Goal: Task Accomplishment & Management: Use online tool/utility

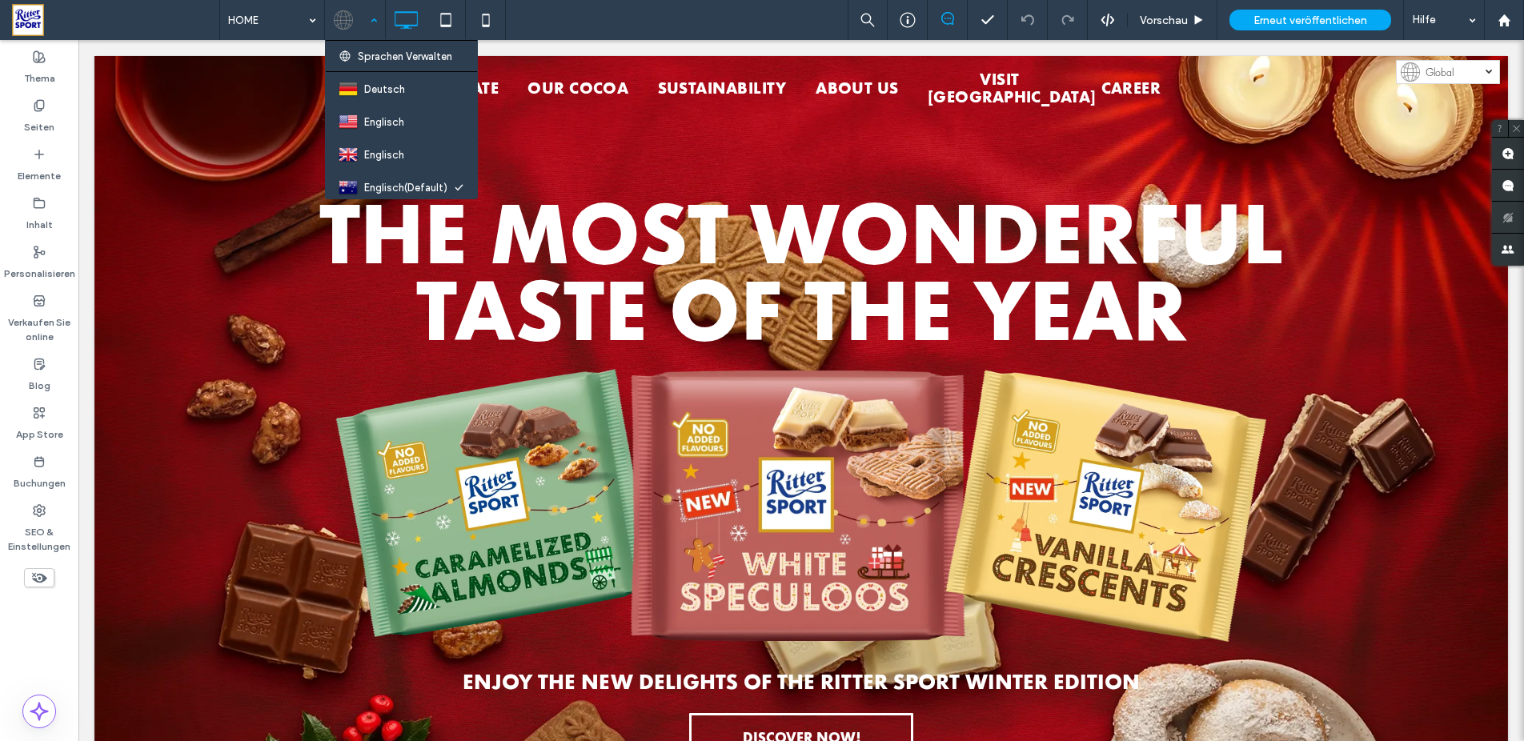
click at [375, 26] on div at bounding box center [355, 20] width 58 height 38
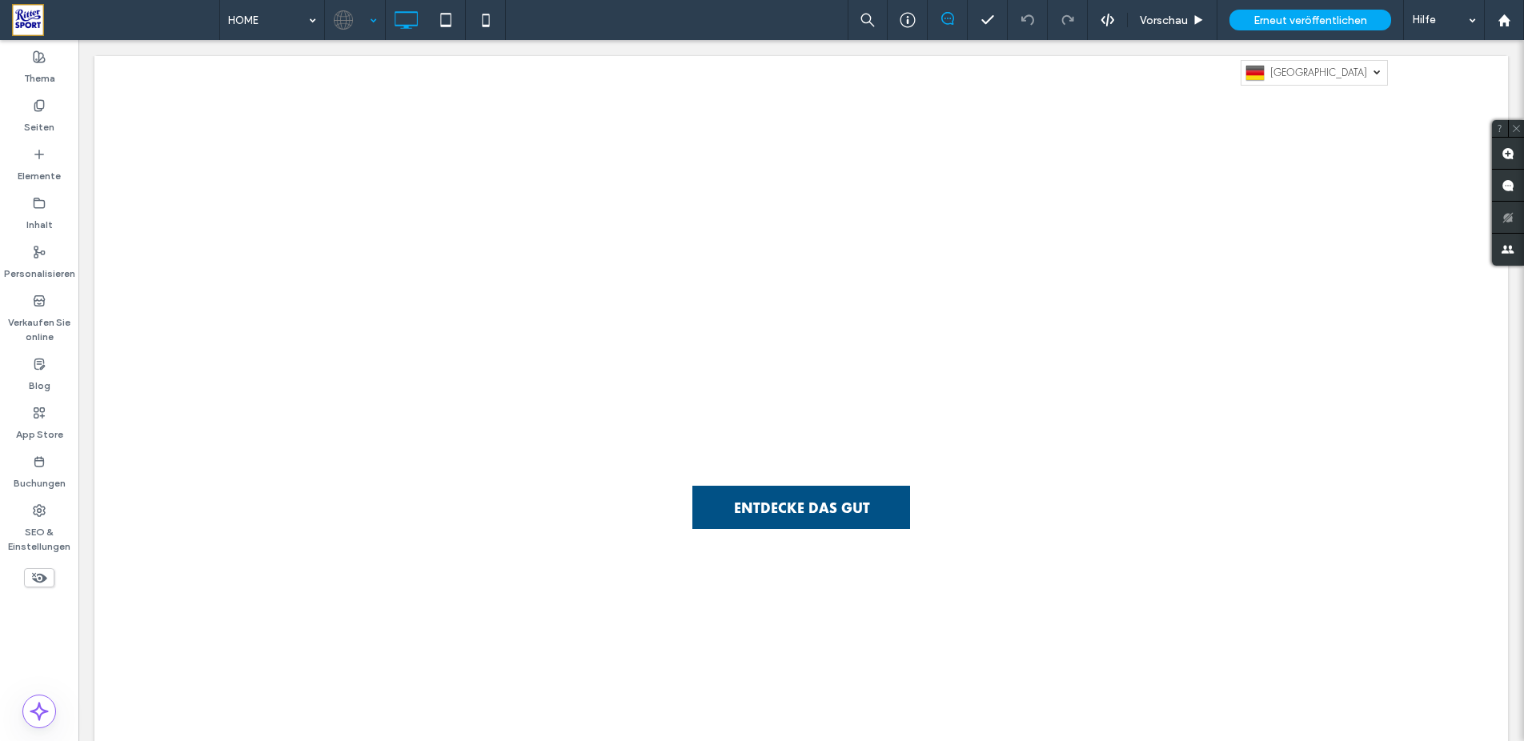
click at [36, 117] on div at bounding box center [762, 370] width 1524 height 741
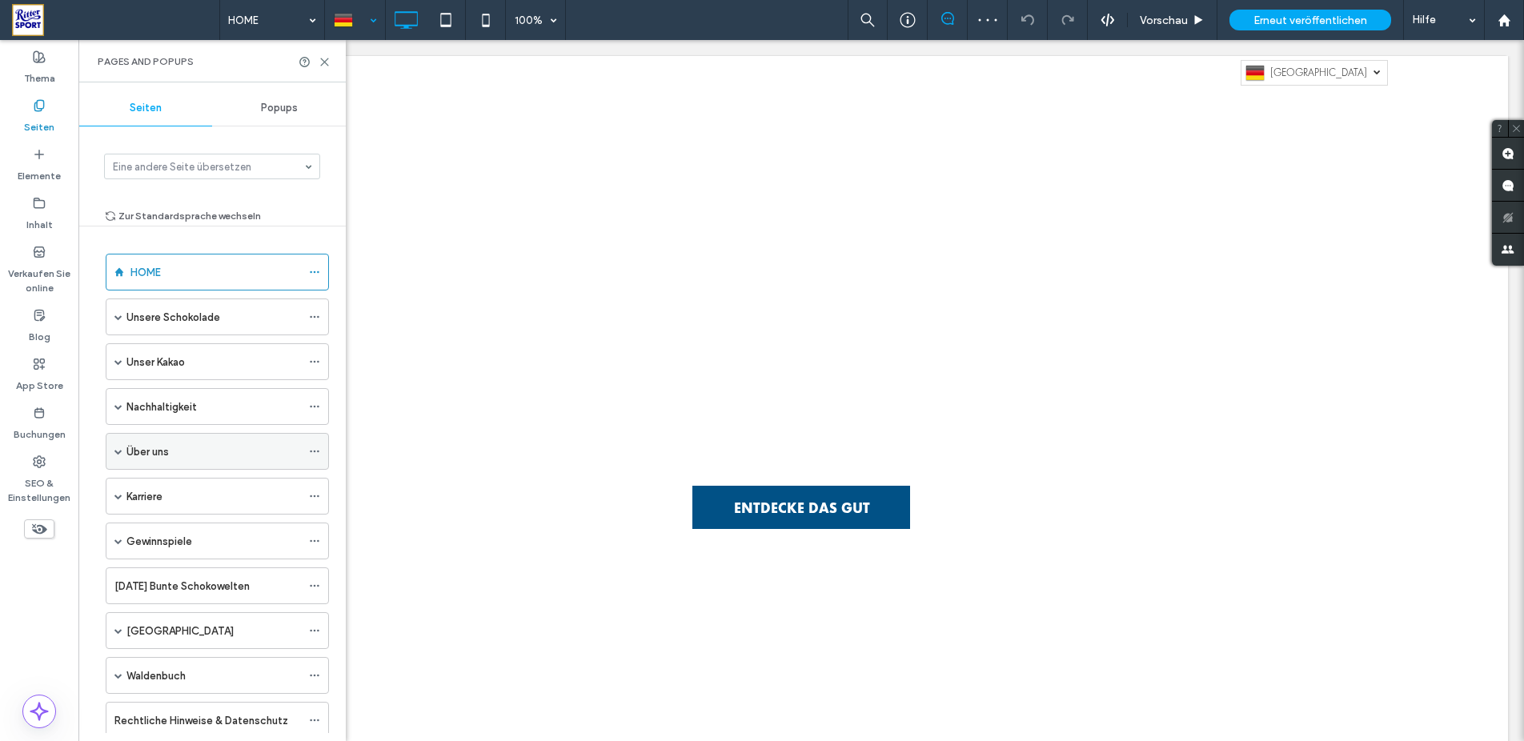
click at [118, 451] on span at bounding box center [118, 452] width 8 height 8
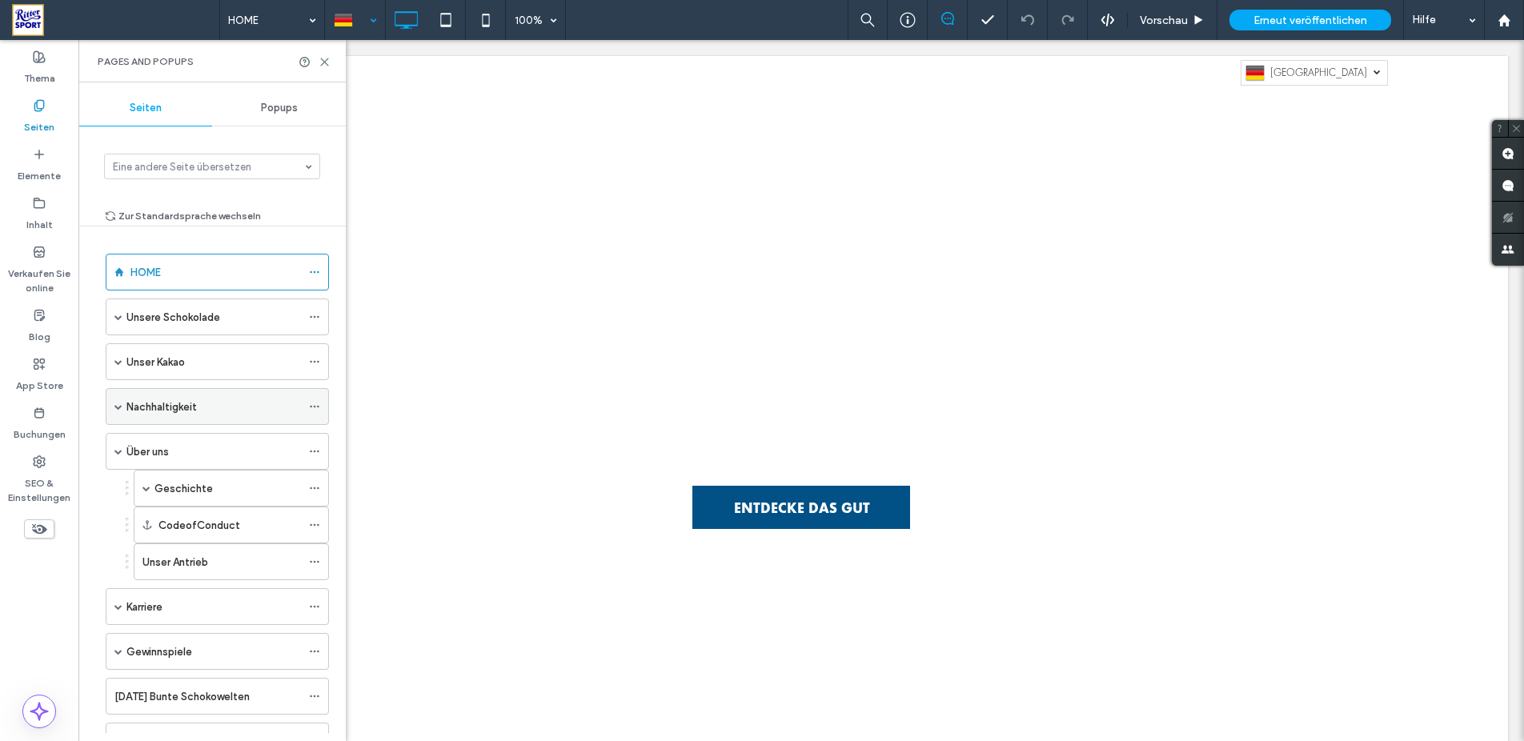
click at [117, 404] on span at bounding box center [118, 407] width 8 height 8
click at [117, 406] on span at bounding box center [118, 407] width 8 height 8
click at [115, 462] on span at bounding box center [118, 451] width 8 height 35
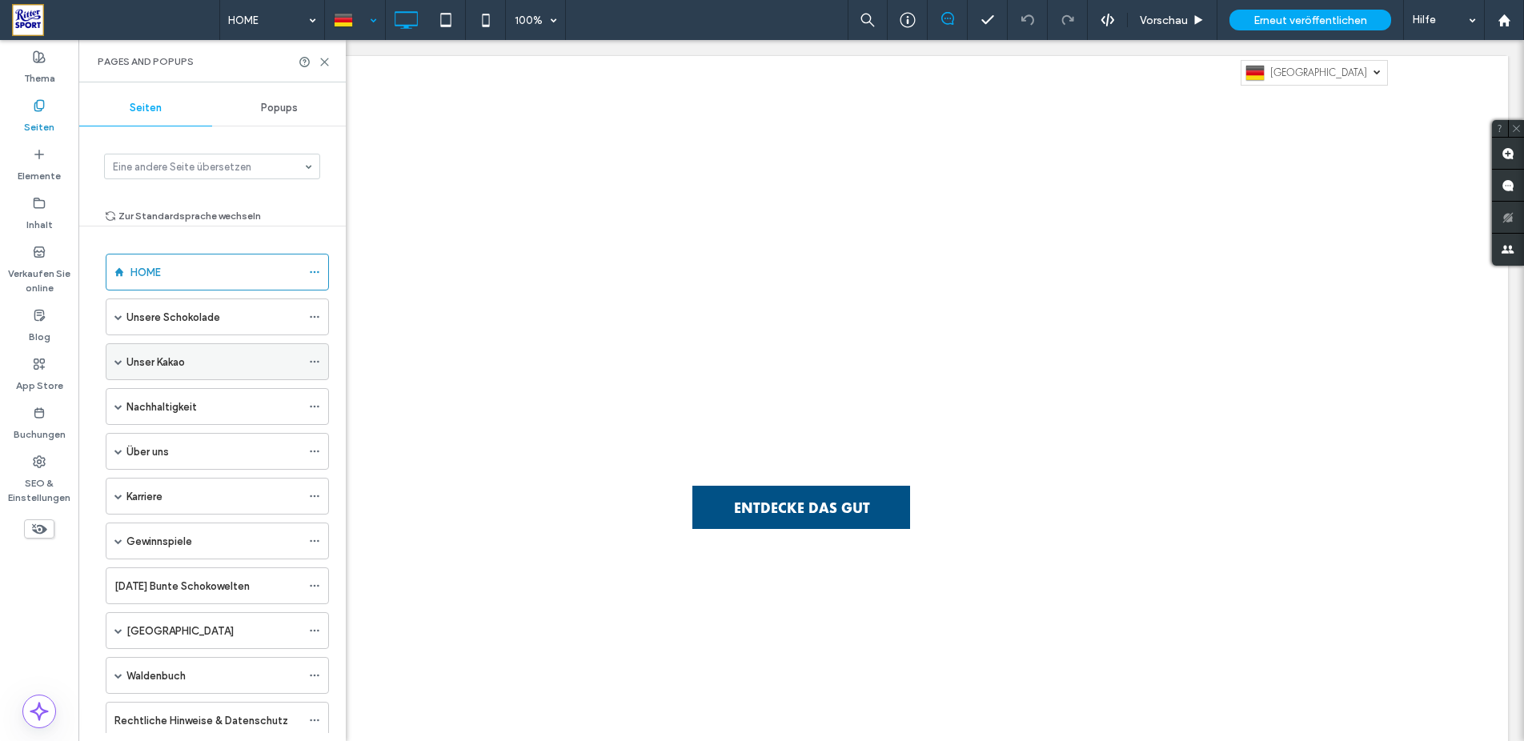
click at [122, 363] on span at bounding box center [118, 362] width 8 height 8
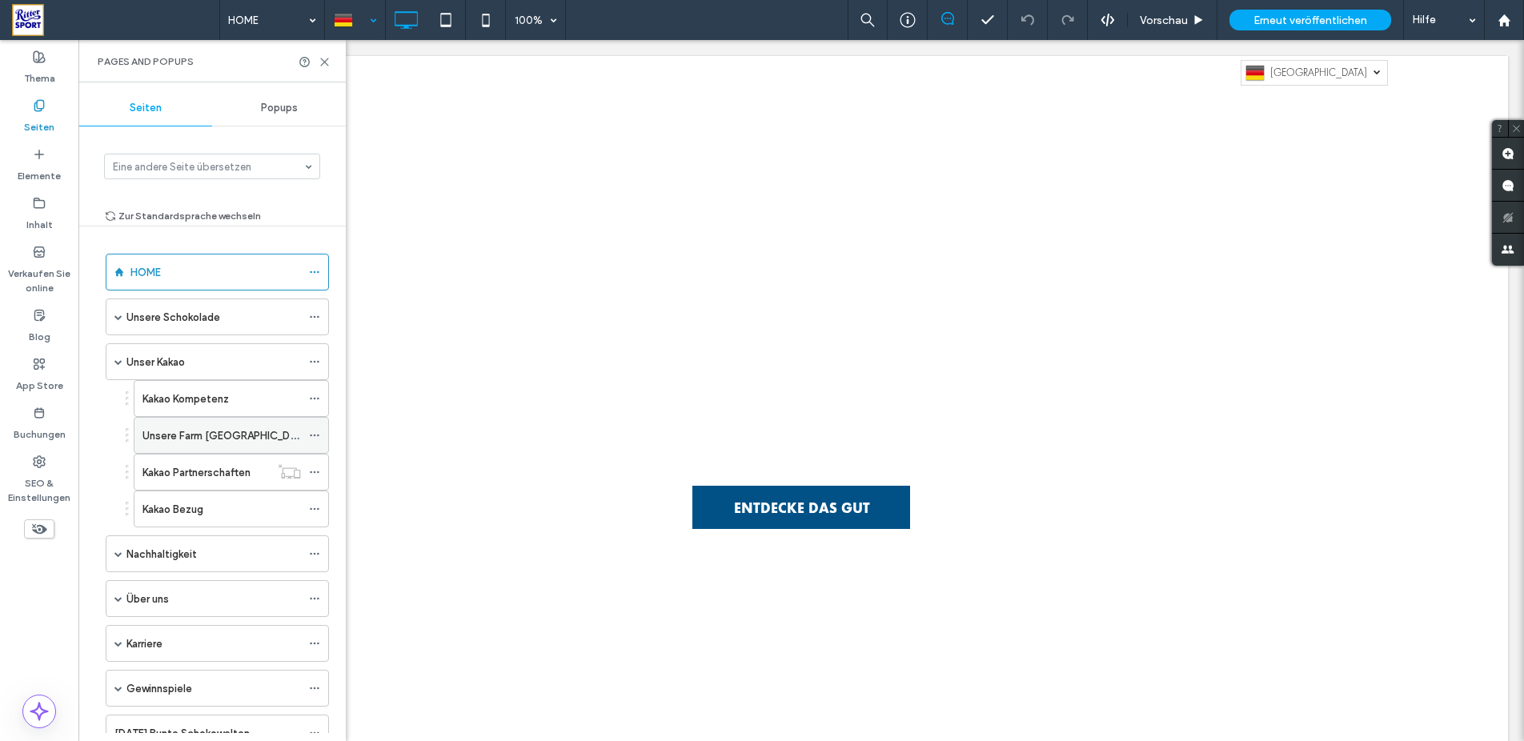
click at [174, 435] on label "Unsere Farm [GEOGRAPHIC_DATA]" at bounding box center [228, 436] width 170 height 28
click at [327, 62] on div at bounding box center [762, 370] width 1524 height 741
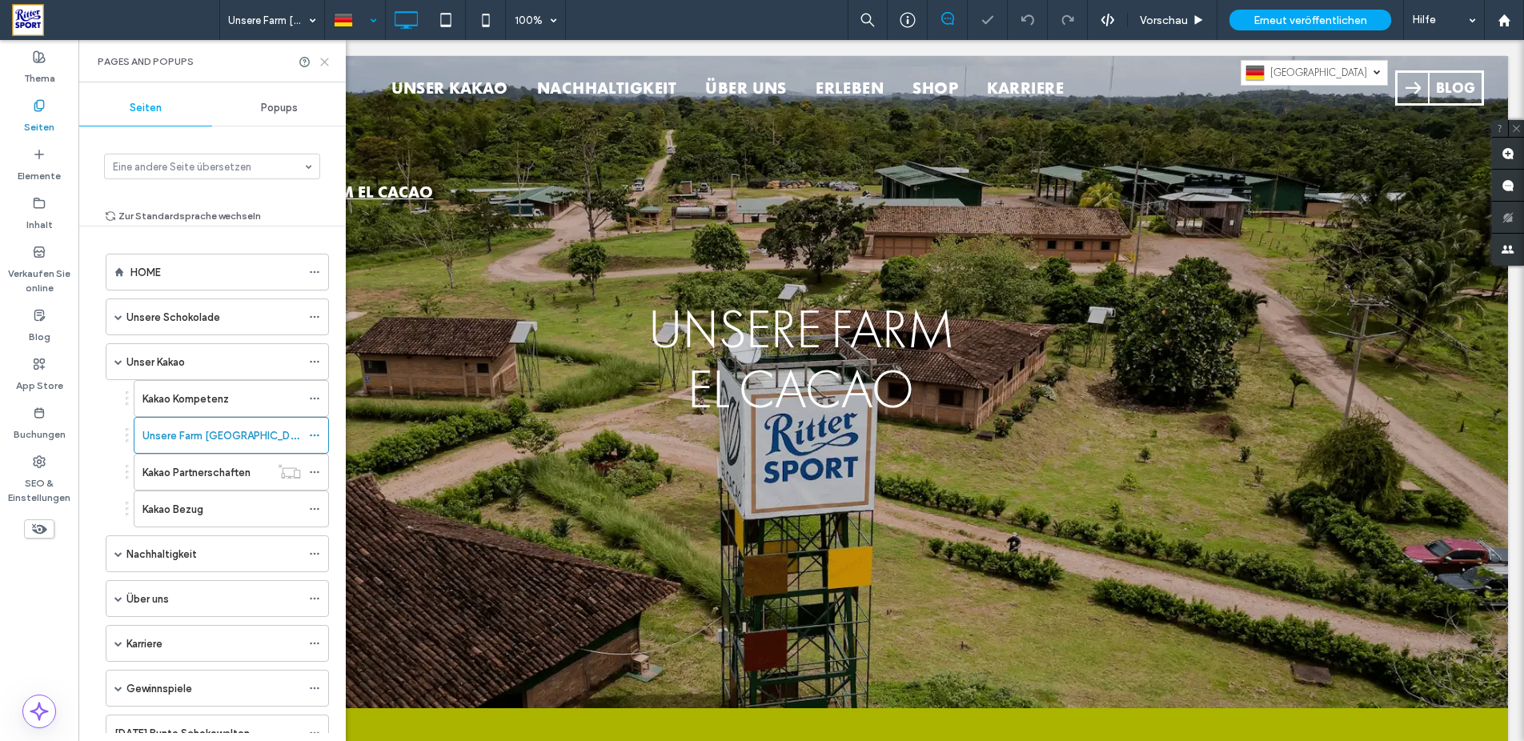
click at [323, 62] on icon at bounding box center [325, 62] width 12 height 12
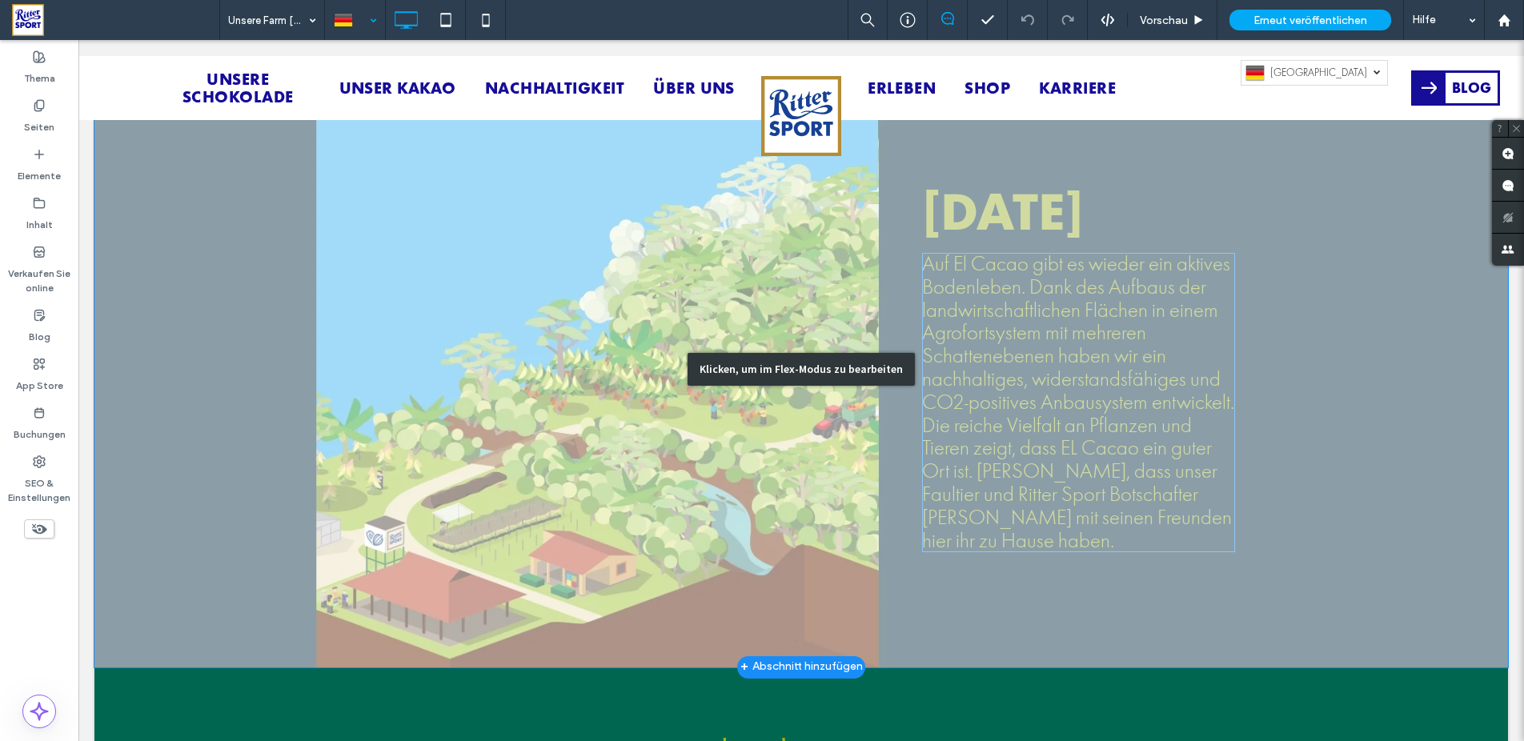
click at [1033, 413] on div "Klicken, um im Flex-Modus zu bearbeiten" at bounding box center [801, 369] width 1414 height 596
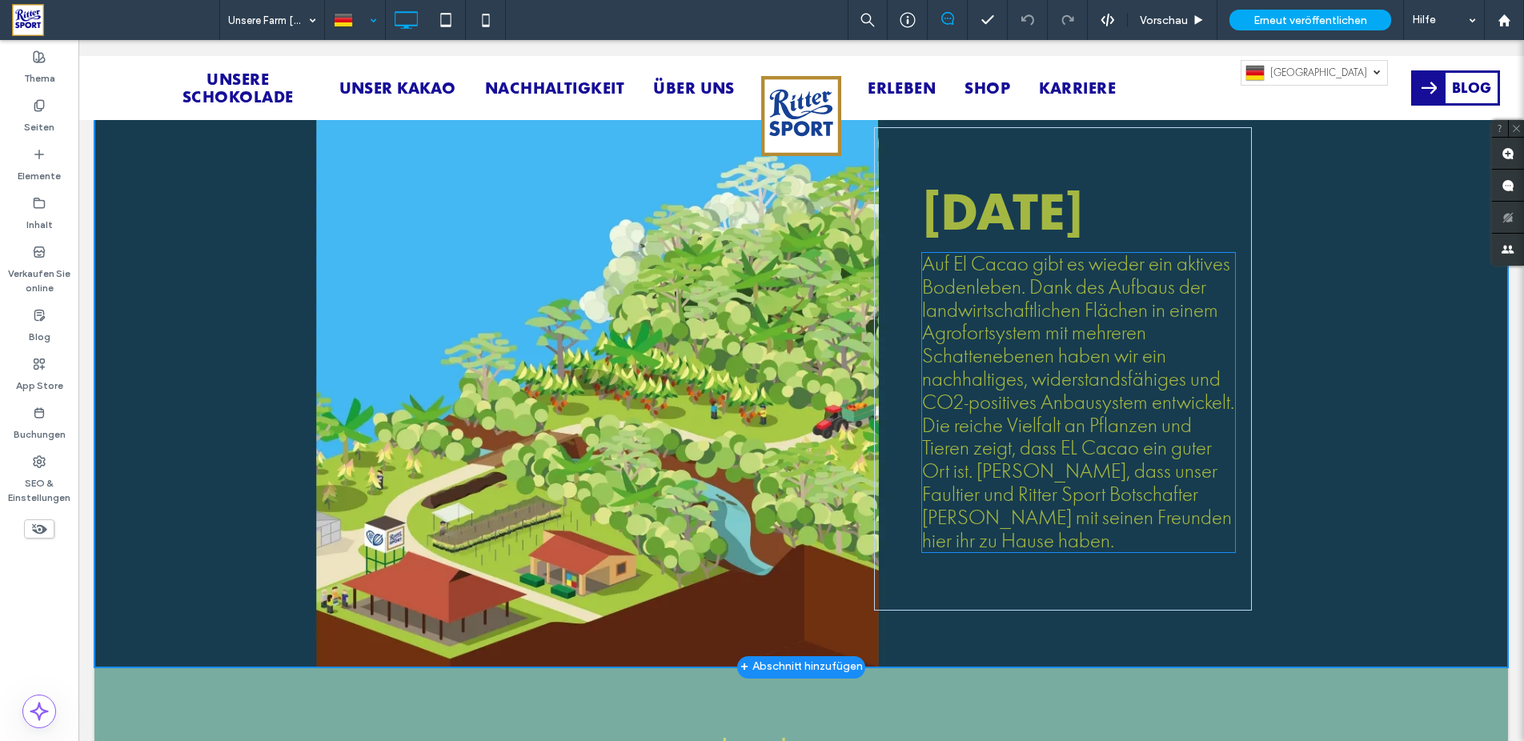
scroll to position [2660, 0]
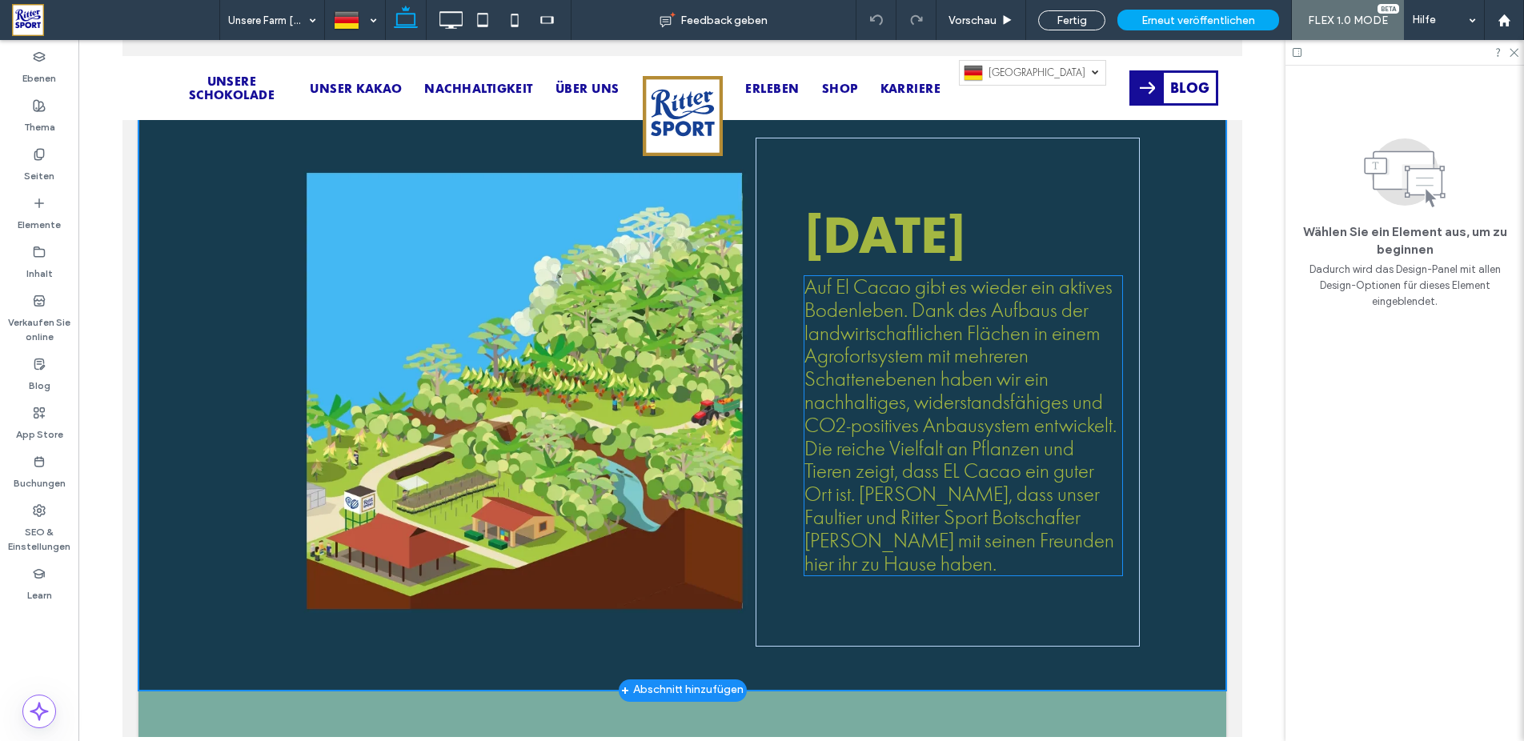
click at [833, 344] on span "Auf El Cacao gibt es wieder ein aktives Bodenleben. Dank des Aufbaus der landwi…" at bounding box center [960, 425] width 312 height 301
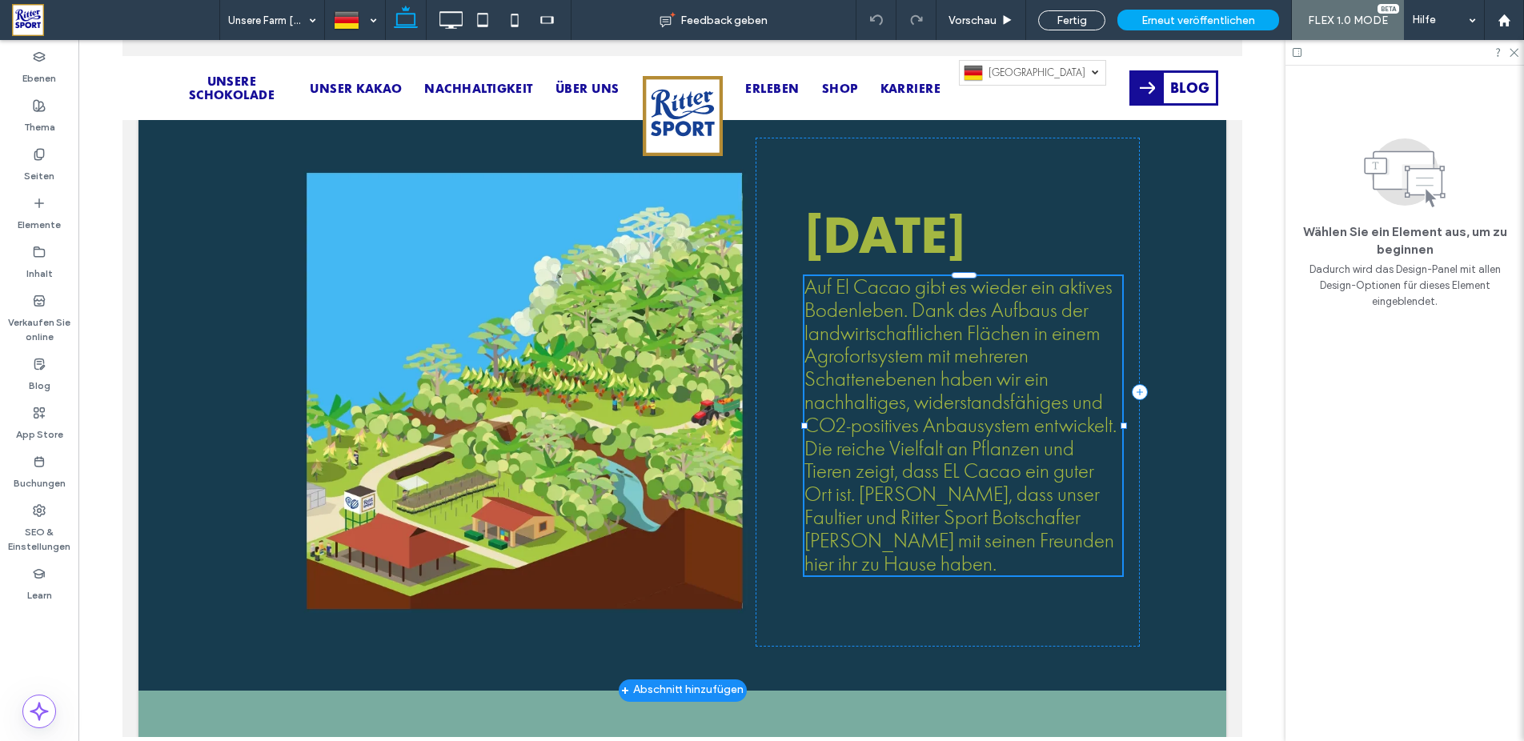
click at [833, 344] on span "Auf El Cacao gibt es wieder ein aktives Bodenleben. Dank des Aufbaus der landwi…" at bounding box center [960, 425] width 312 height 301
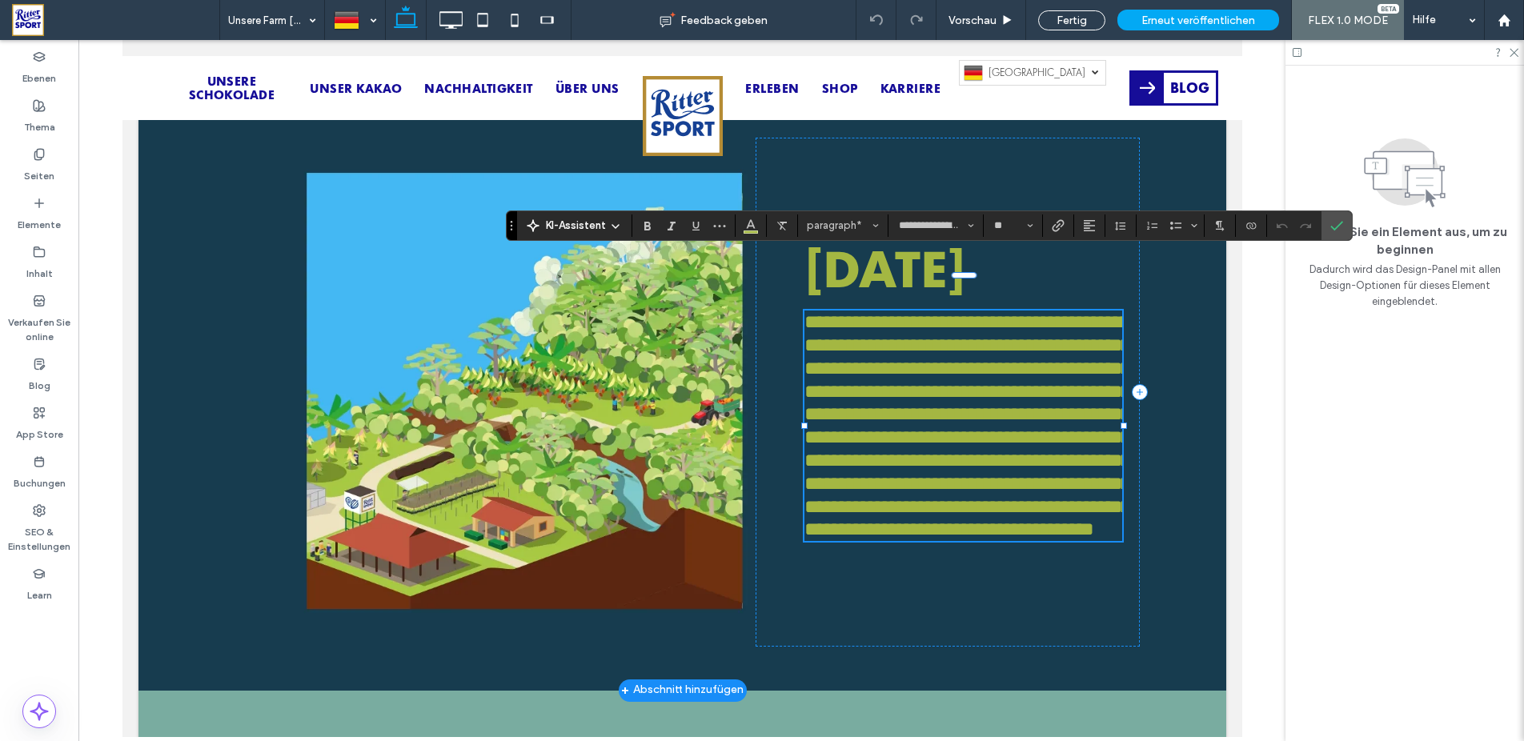
click at [866, 336] on span "**********" at bounding box center [967, 425] width 326 height 227
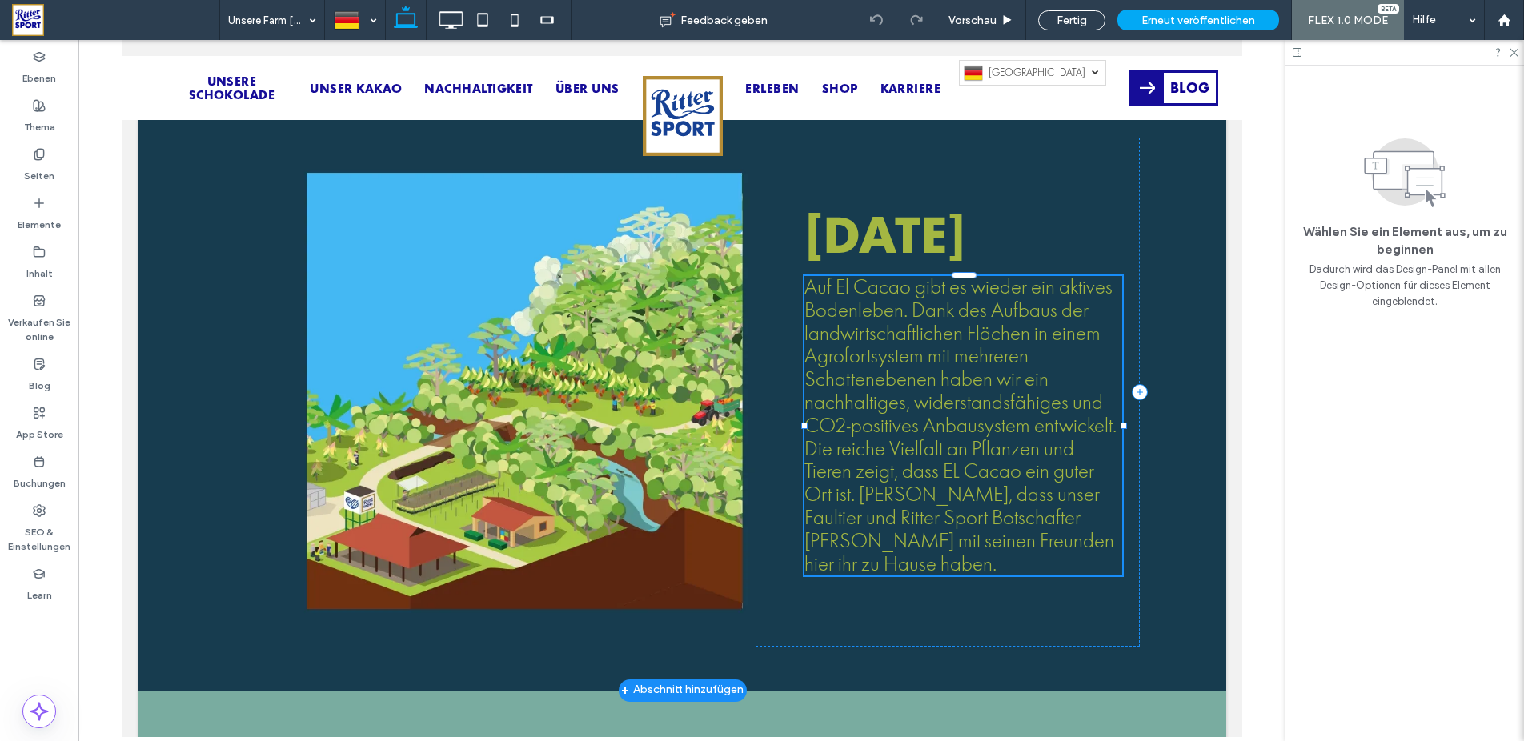
click at [866, 335] on span "Auf El Cacao gibt es wieder ein aktives Bodenleben. Dank des Aufbaus der landwi…" at bounding box center [960, 425] width 312 height 301
click at [881, 351] on span "Auf El Cacao gibt es wieder ein aktives Bodenleben. Dank des Aufbaus der landwi…" at bounding box center [960, 425] width 312 height 301
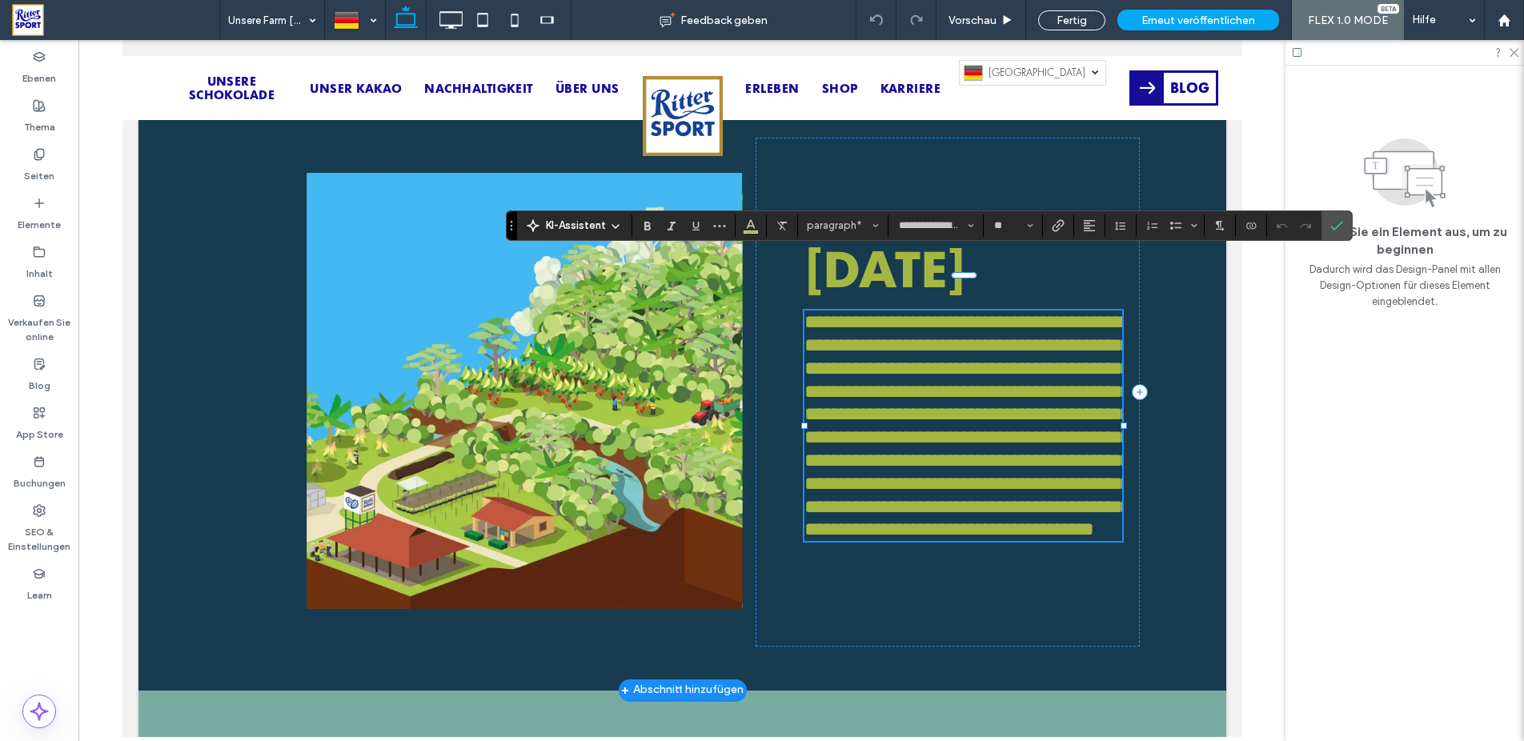
click at [869, 335] on span "**********" at bounding box center [967, 425] width 326 height 227
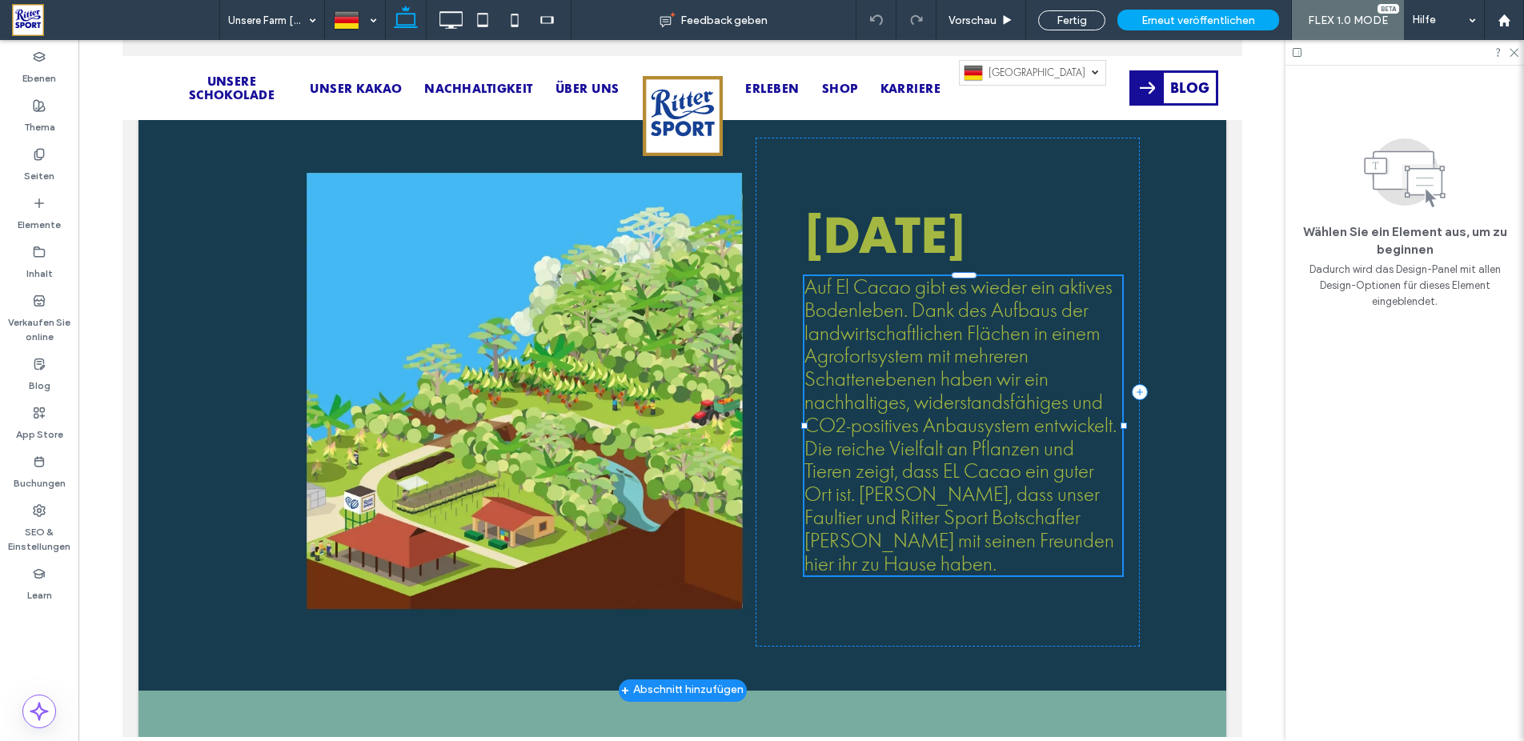
click at [885, 336] on span "Auf El Cacao gibt es wieder ein aktives Bodenleben. Dank des Aufbaus der landwi…" at bounding box center [960, 425] width 312 height 301
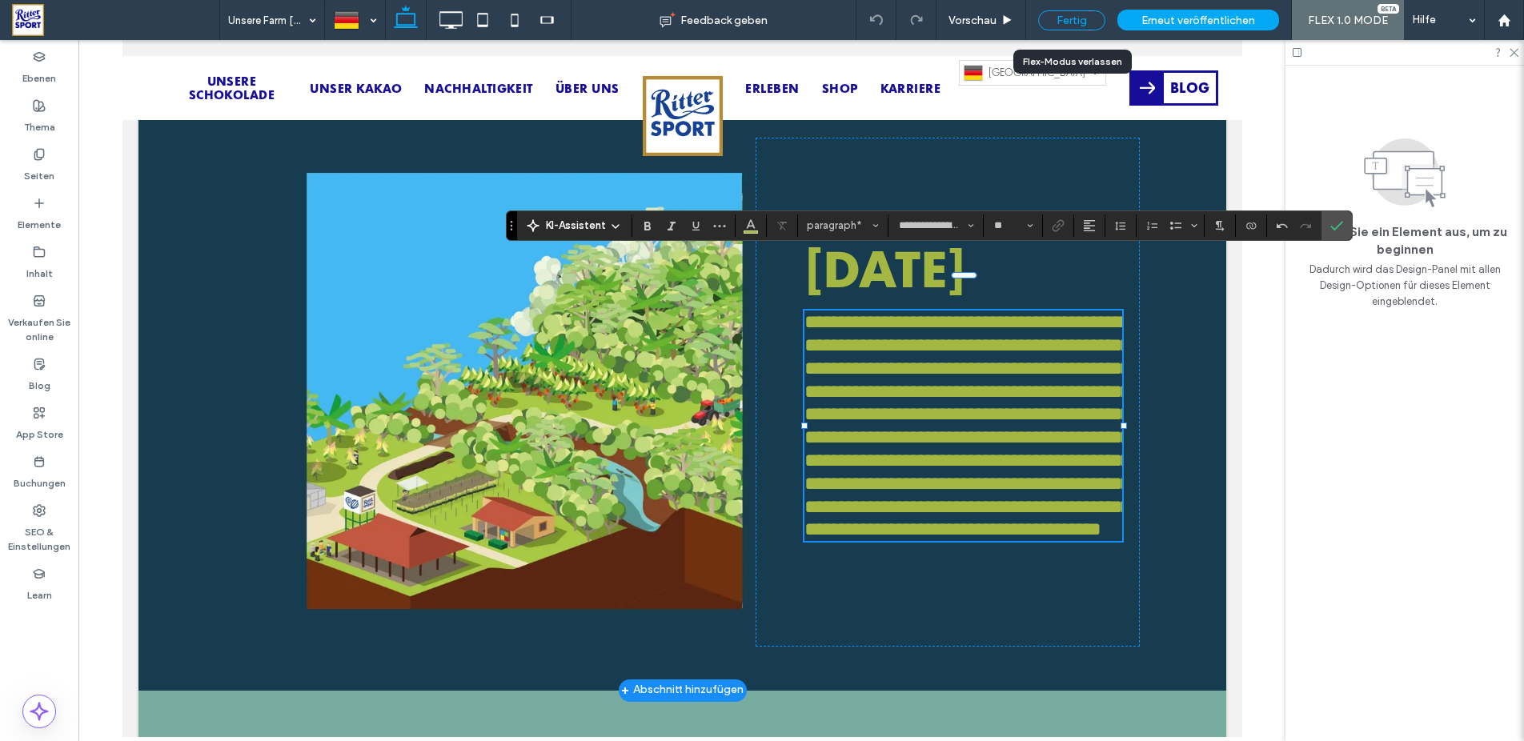
click at [1085, 24] on div "Fertig" at bounding box center [1071, 20] width 67 height 20
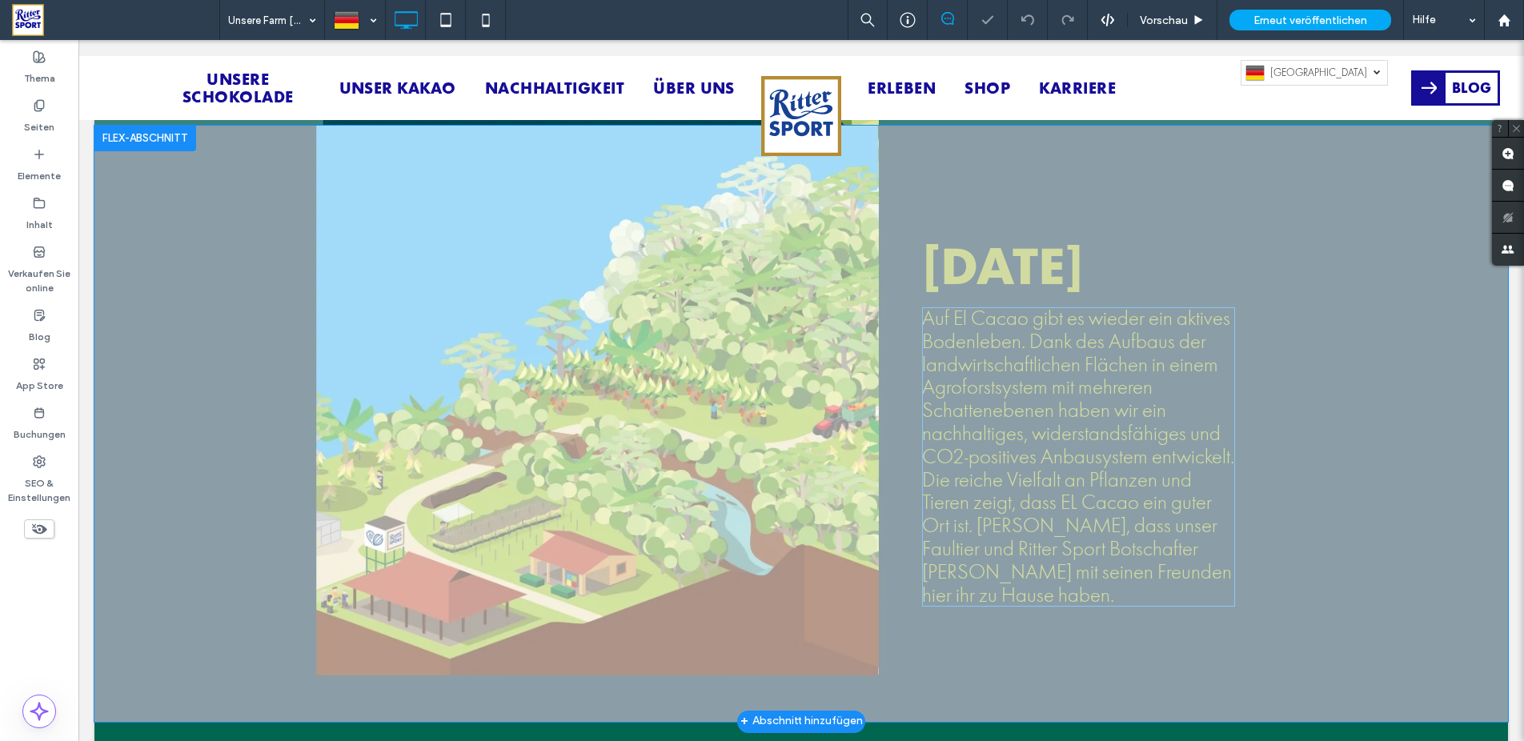
scroll to position [2714, 0]
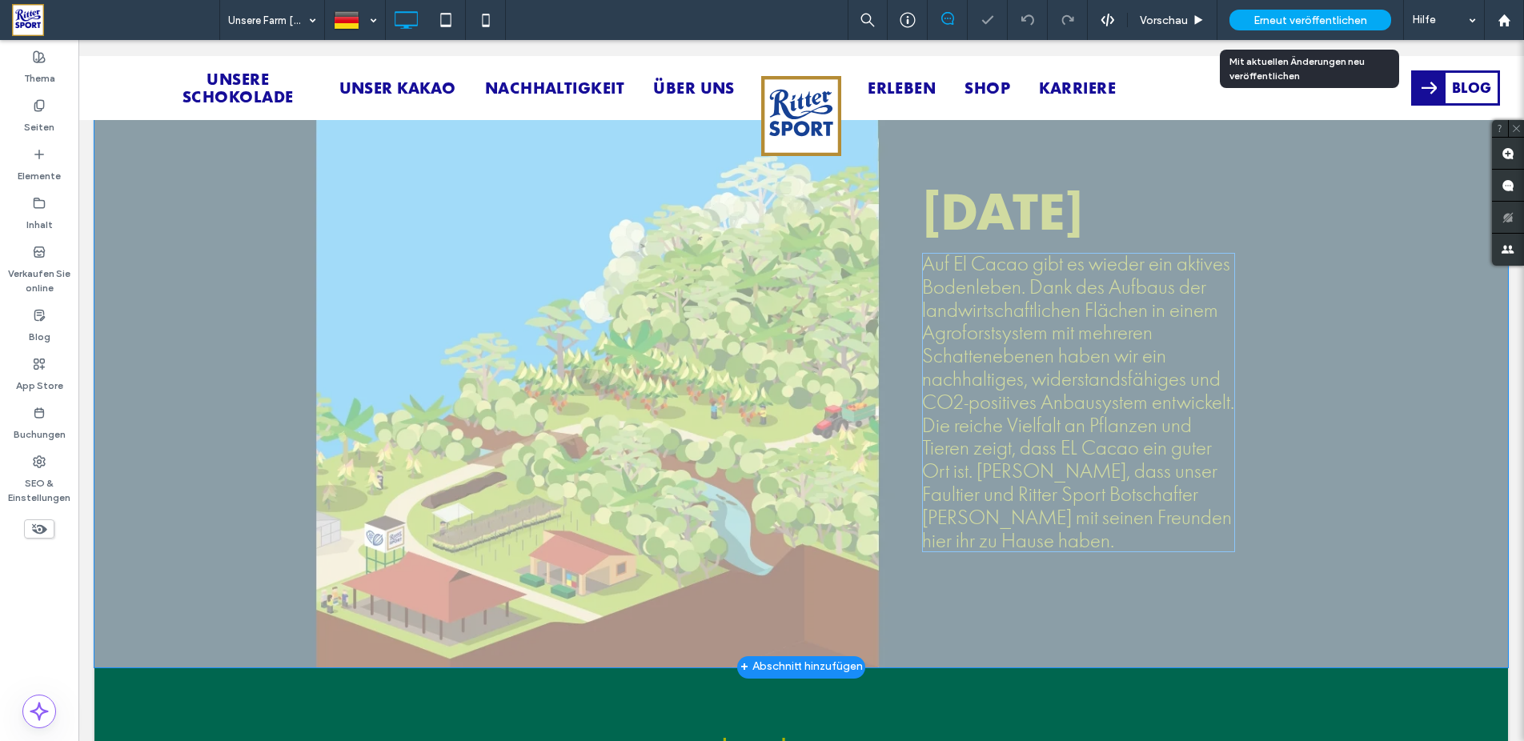
click at [1271, 25] on span "Erneut veröffentlichen" at bounding box center [1311, 21] width 114 height 14
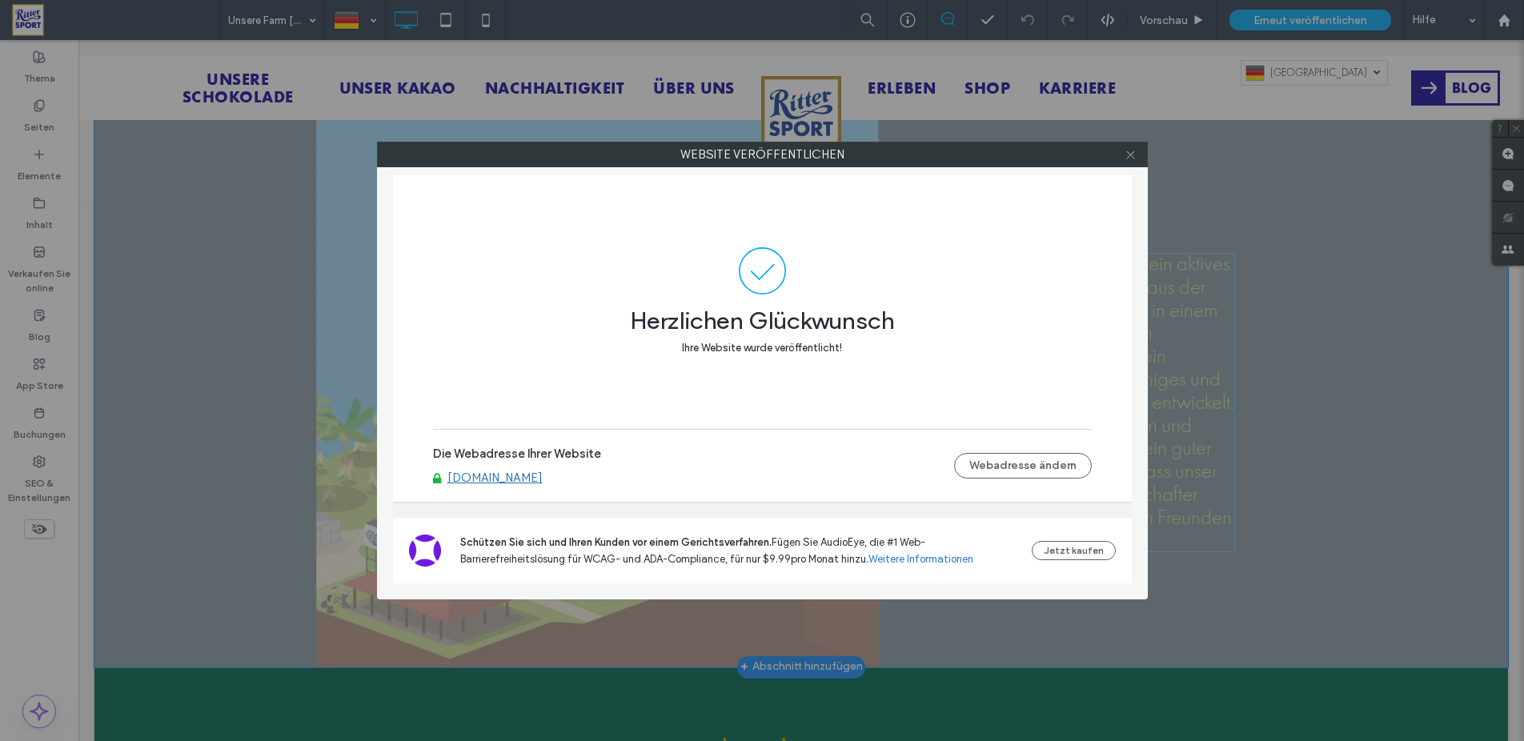
click at [1130, 158] on icon at bounding box center [1131, 155] width 12 height 12
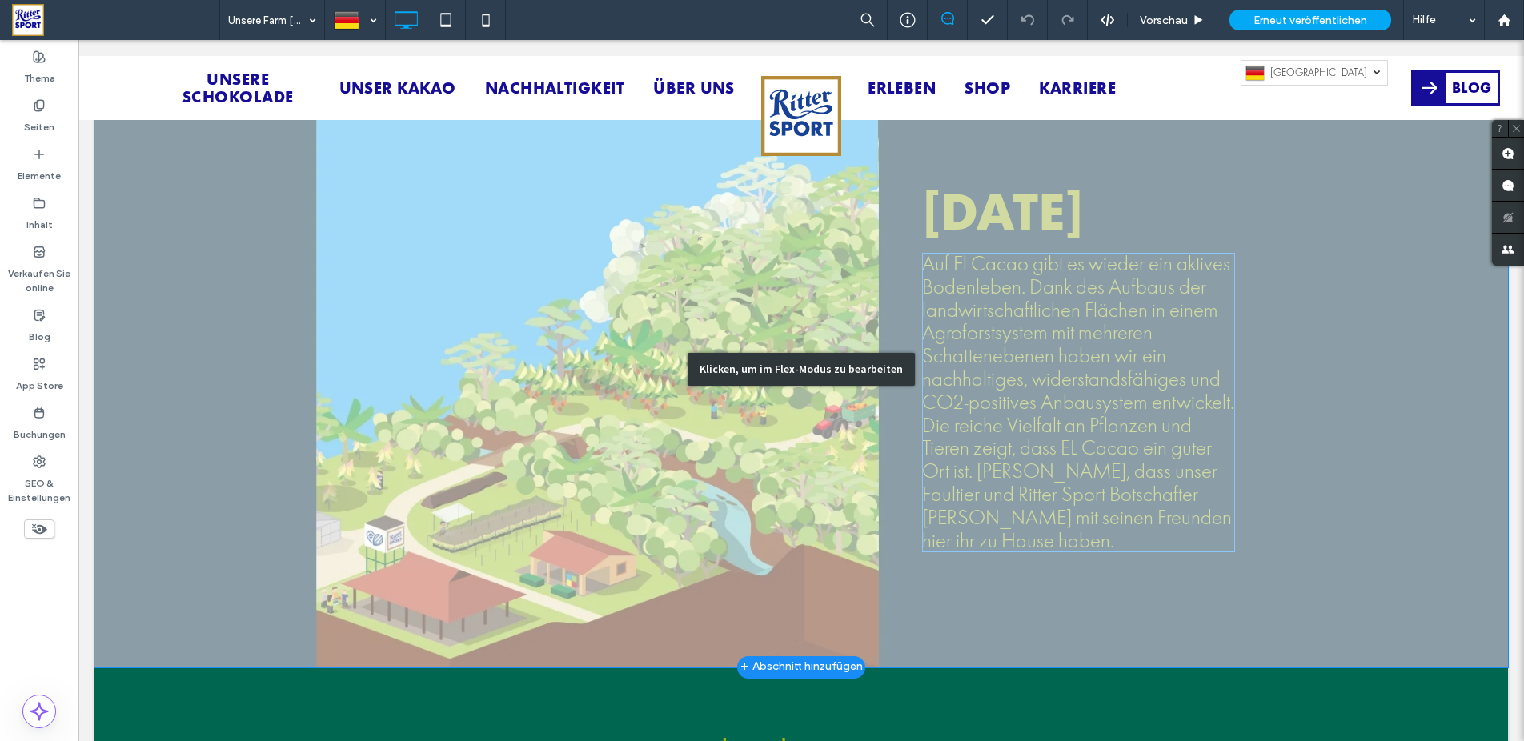
scroll to position [2712, 0]
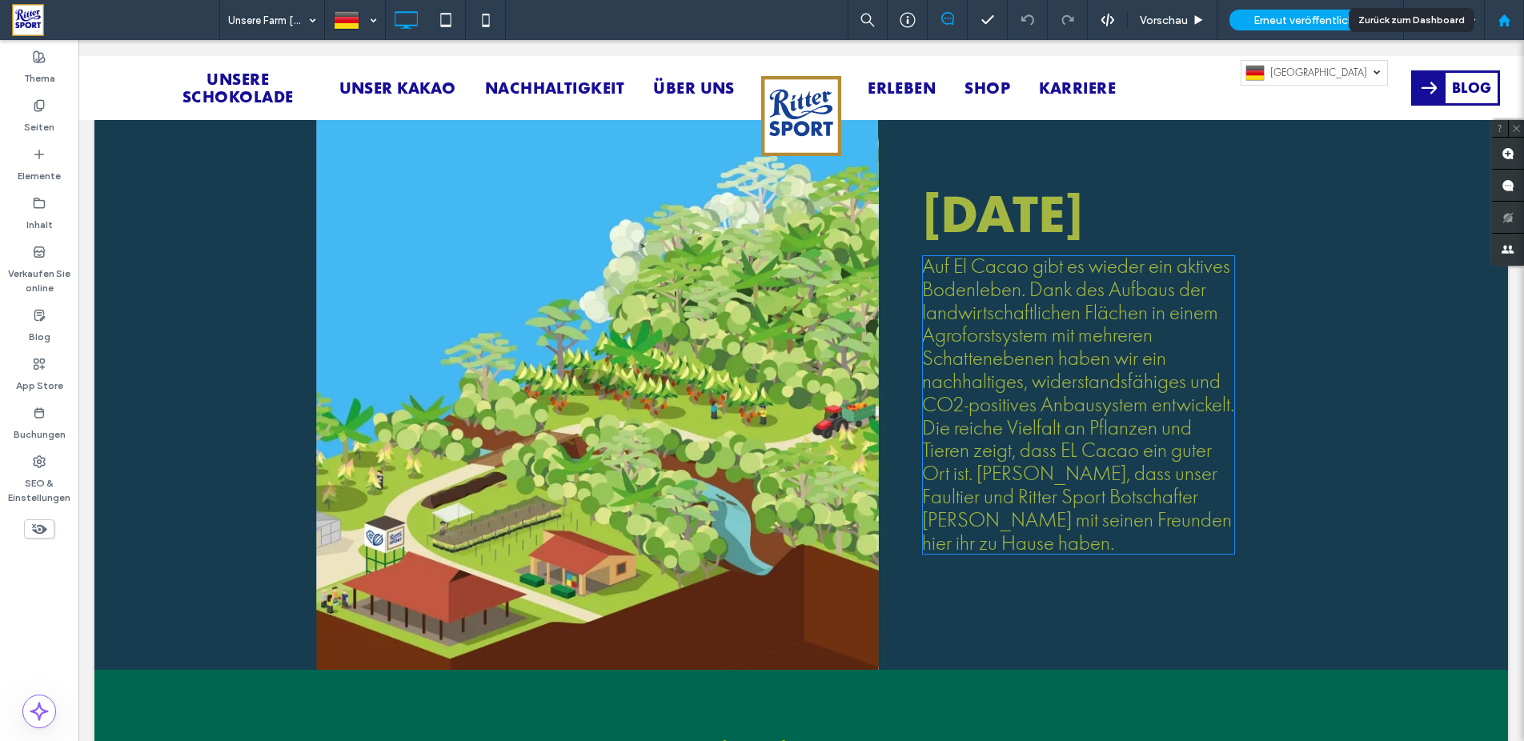
click at [1503, 19] on use at bounding box center [1504, 20] width 12 height 12
